Goal: Task Accomplishment & Management: Manage account settings

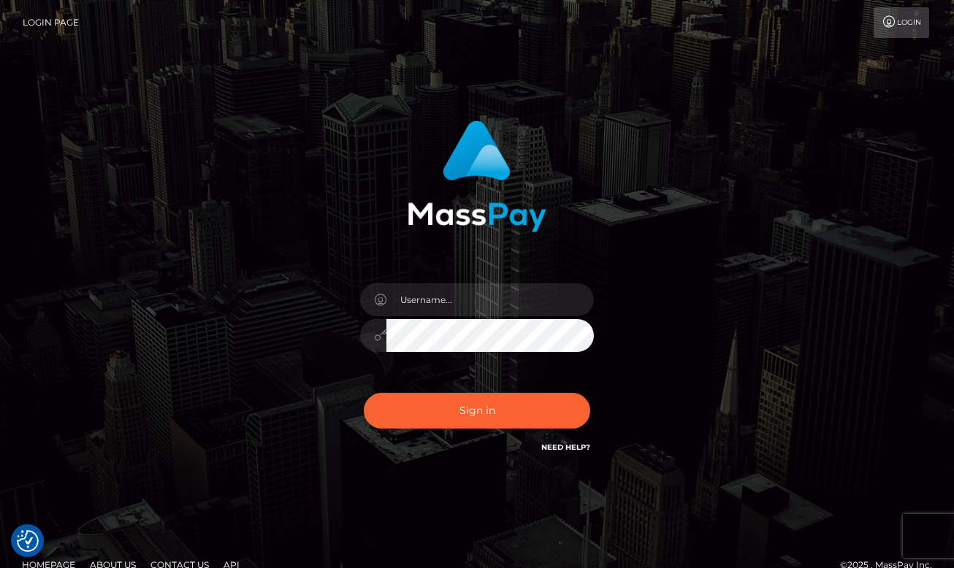
click at [445, 273] on div at bounding box center [477, 329] width 256 height 112
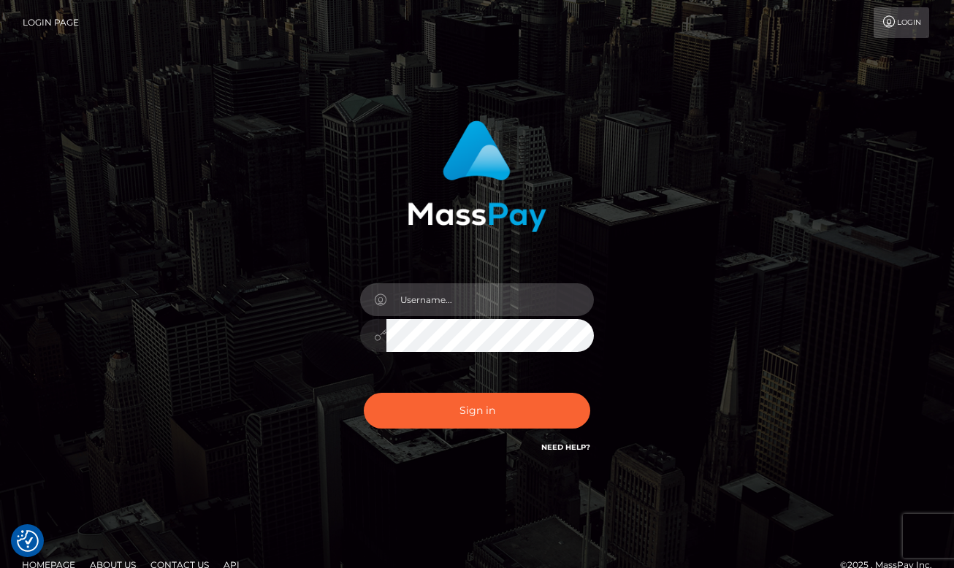
click at [458, 302] on input "text" at bounding box center [491, 300] width 208 height 33
type input "dany baker boulanger"
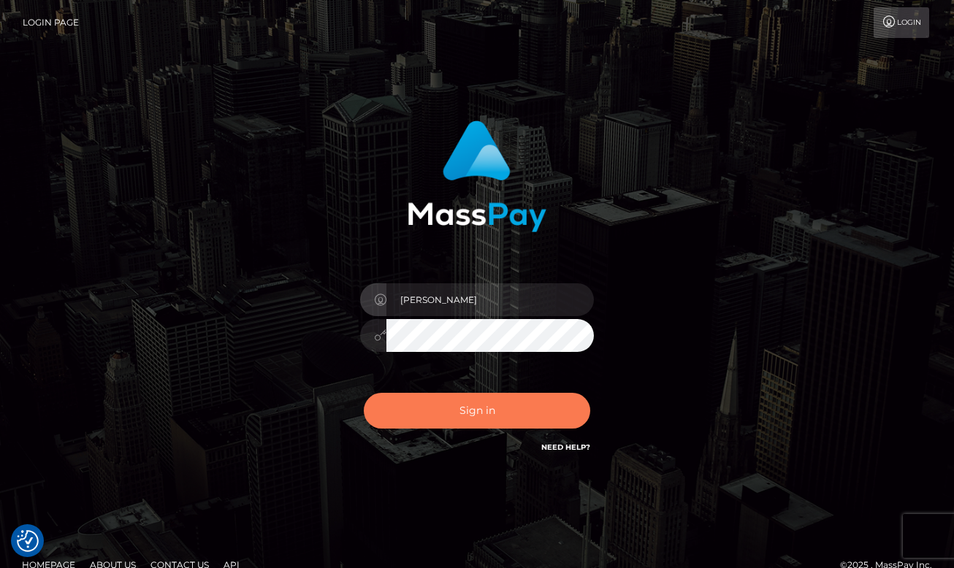
click at [484, 406] on button "Sign in" at bounding box center [477, 411] width 227 height 36
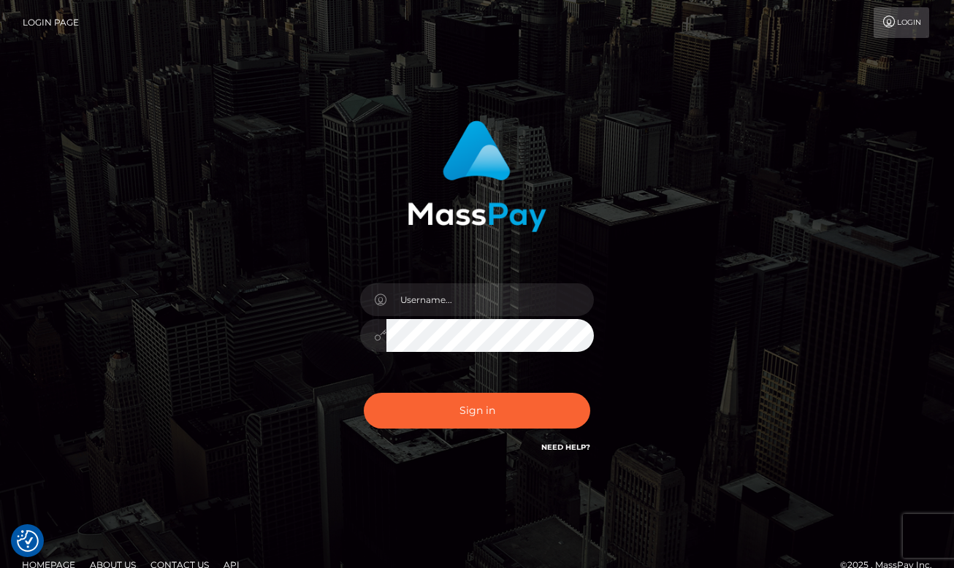
click at [457, 318] on div at bounding box center [477, 329] width 256 height 112
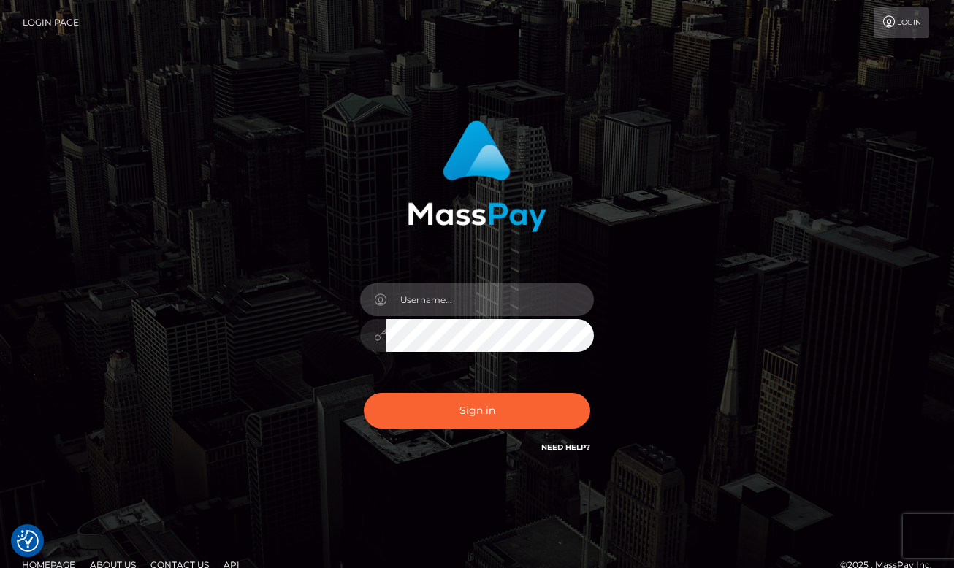
click at [459, 310] on input "text" at bounding box center [491, 300] width 208 height 33
type input "dany baker boulanger"
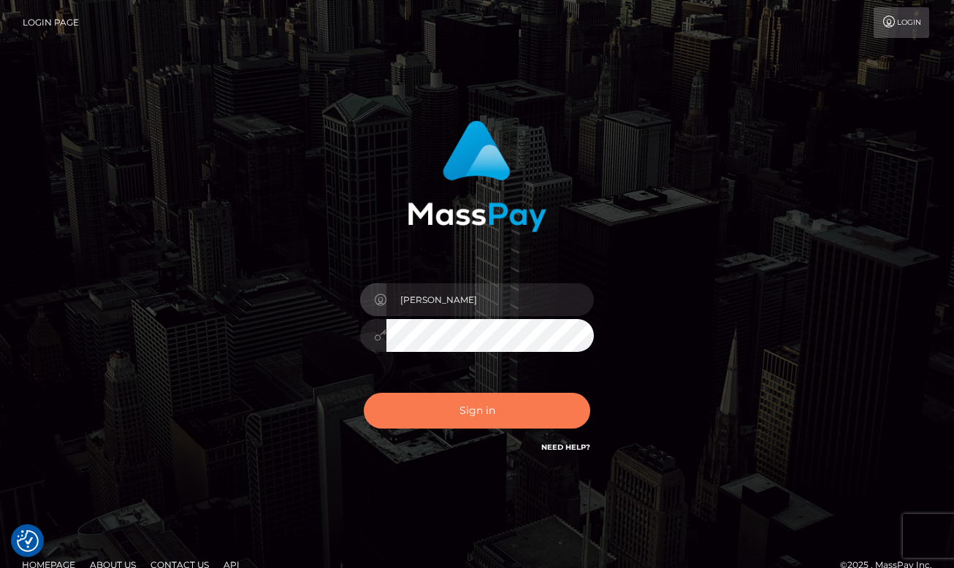
click at [531, 395] on button "Sign in" at bounding box center [477, 411] width 227 height 36
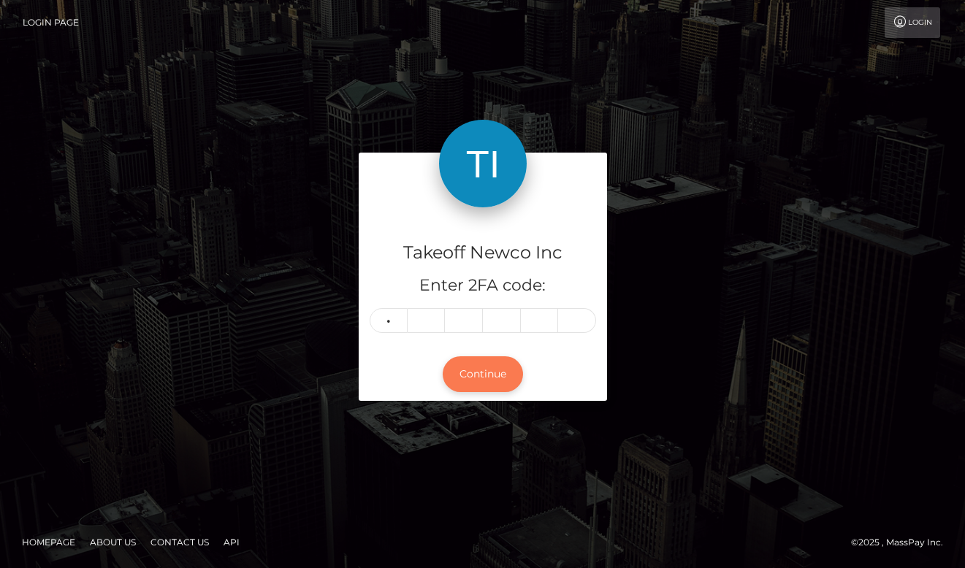
type input "4"
type input "6"
type input "0"
type input "3"
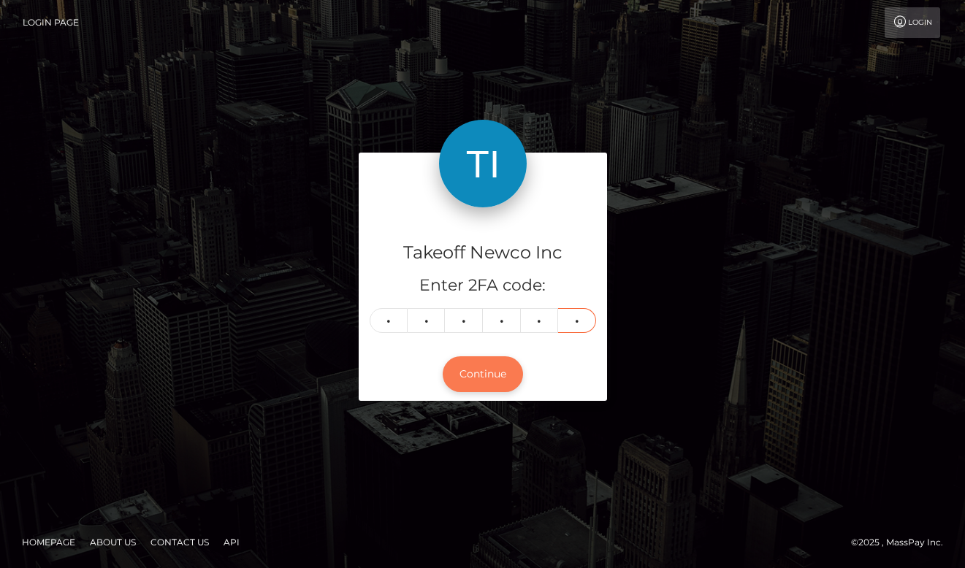
type input "3"
click at [481, 366] on button "Continue" at bounding box center [483, 375] width 80 height 36
